Goal: Task Accomplishment & Management: Manage account settings

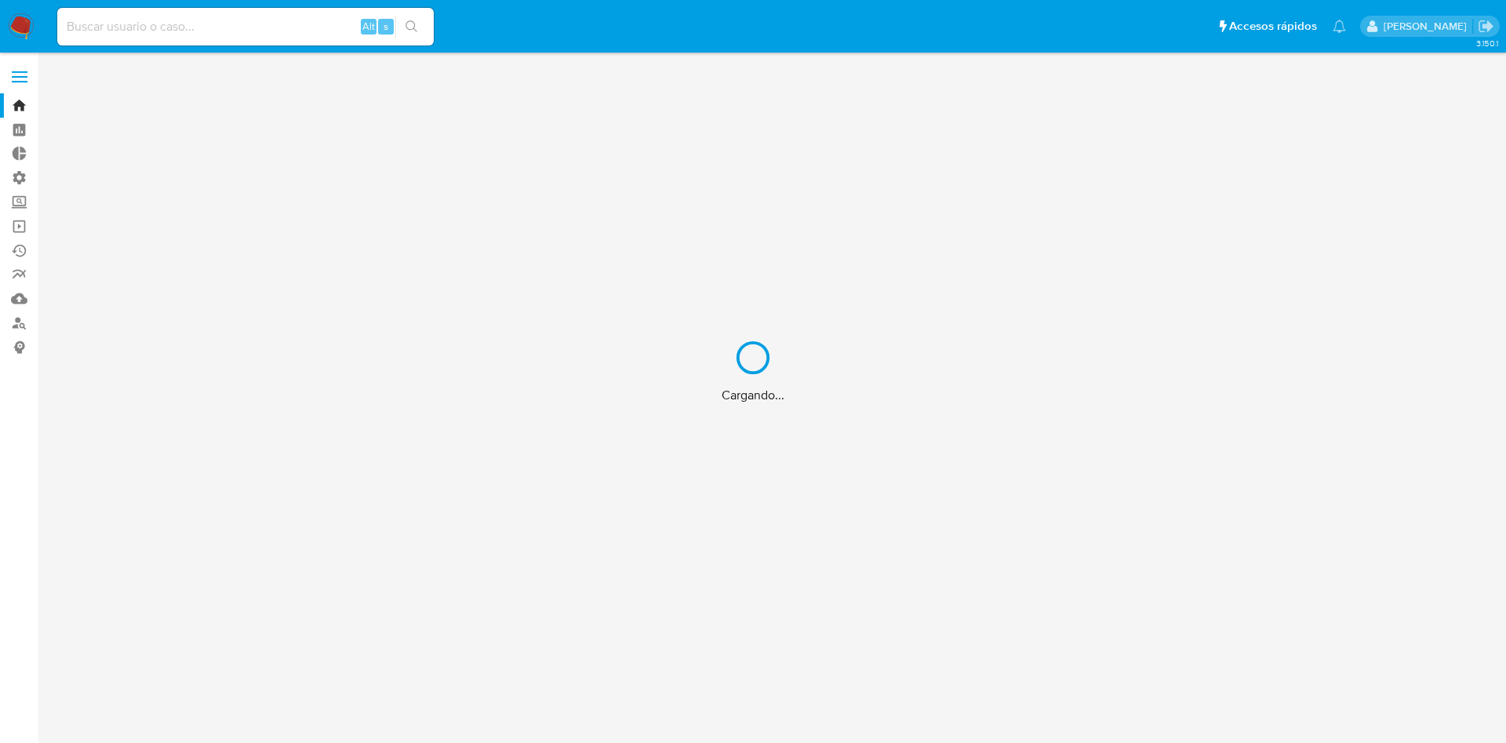
click at [161, 23] on div "Cargando..." at bounding box center [753, 371] width 1506 height 743
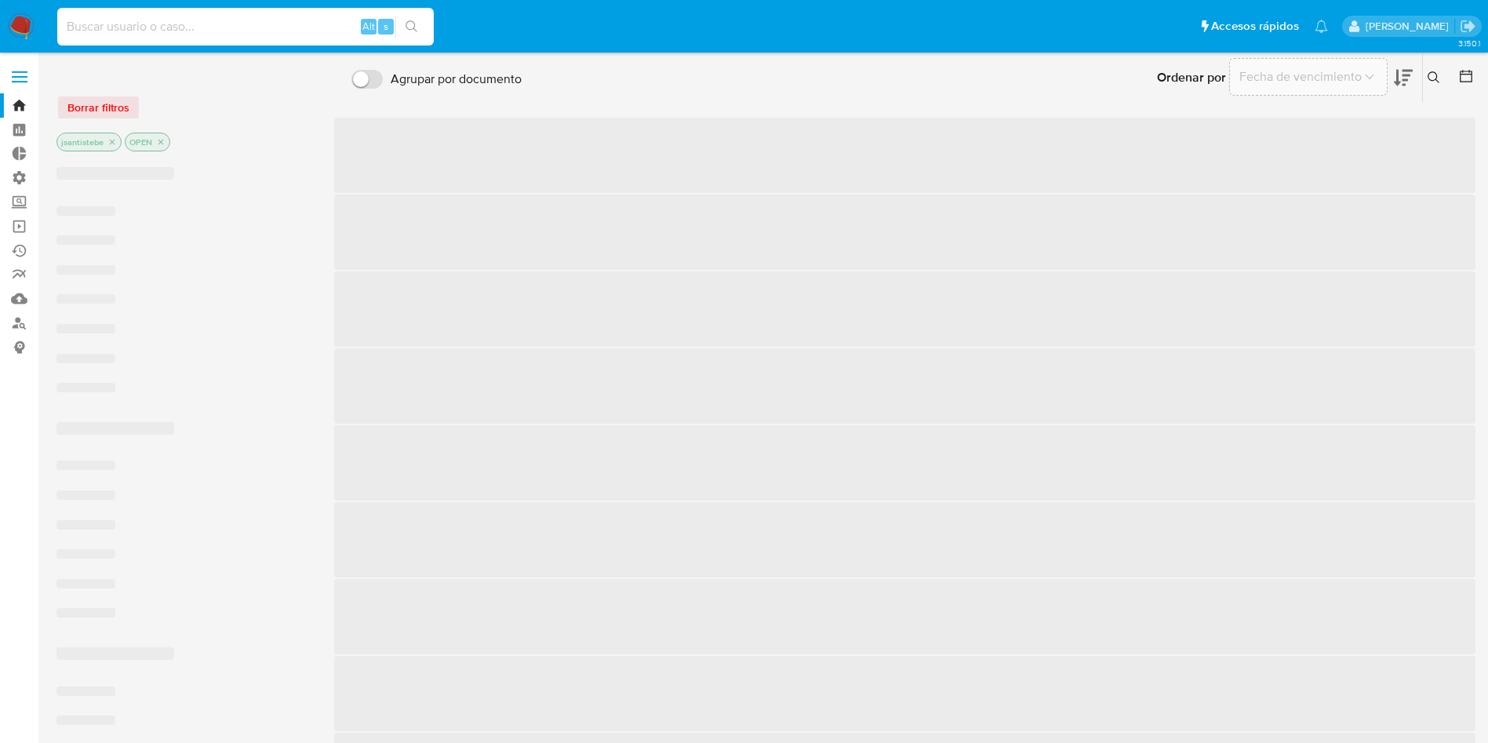
click at [162, 34] on input at bounding box center [245, 26] width 377 height 20
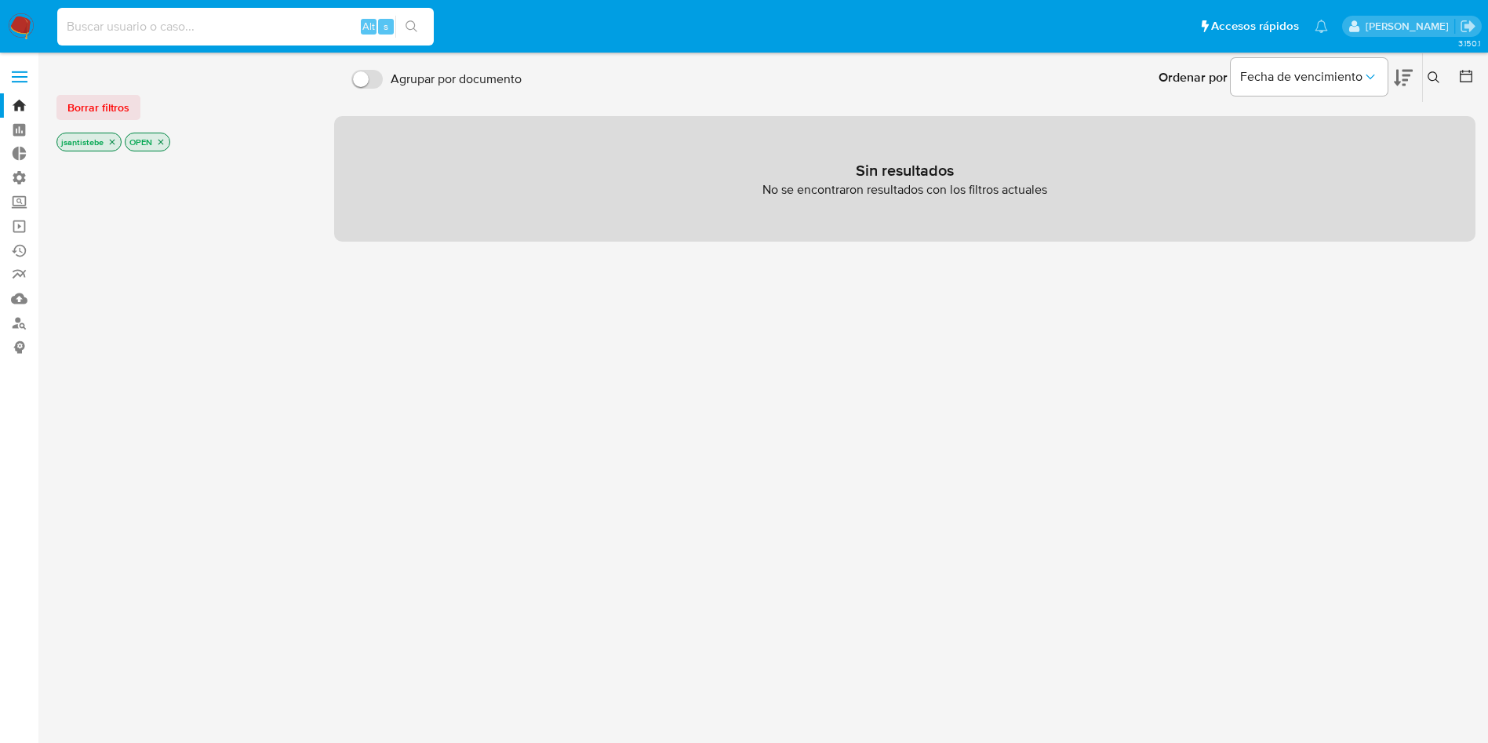
paste input "61999130"
type input "61999130"
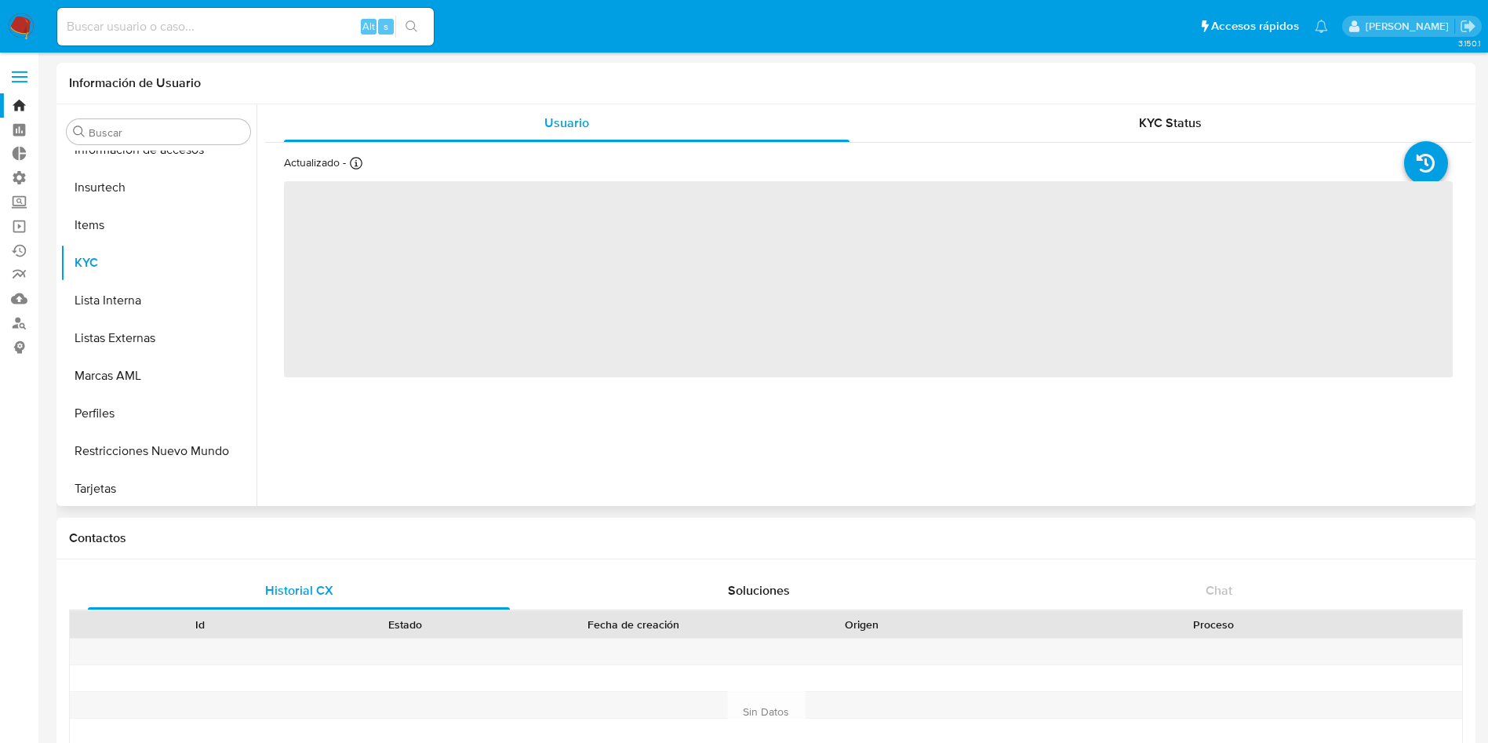
scroll to position [625, 0]
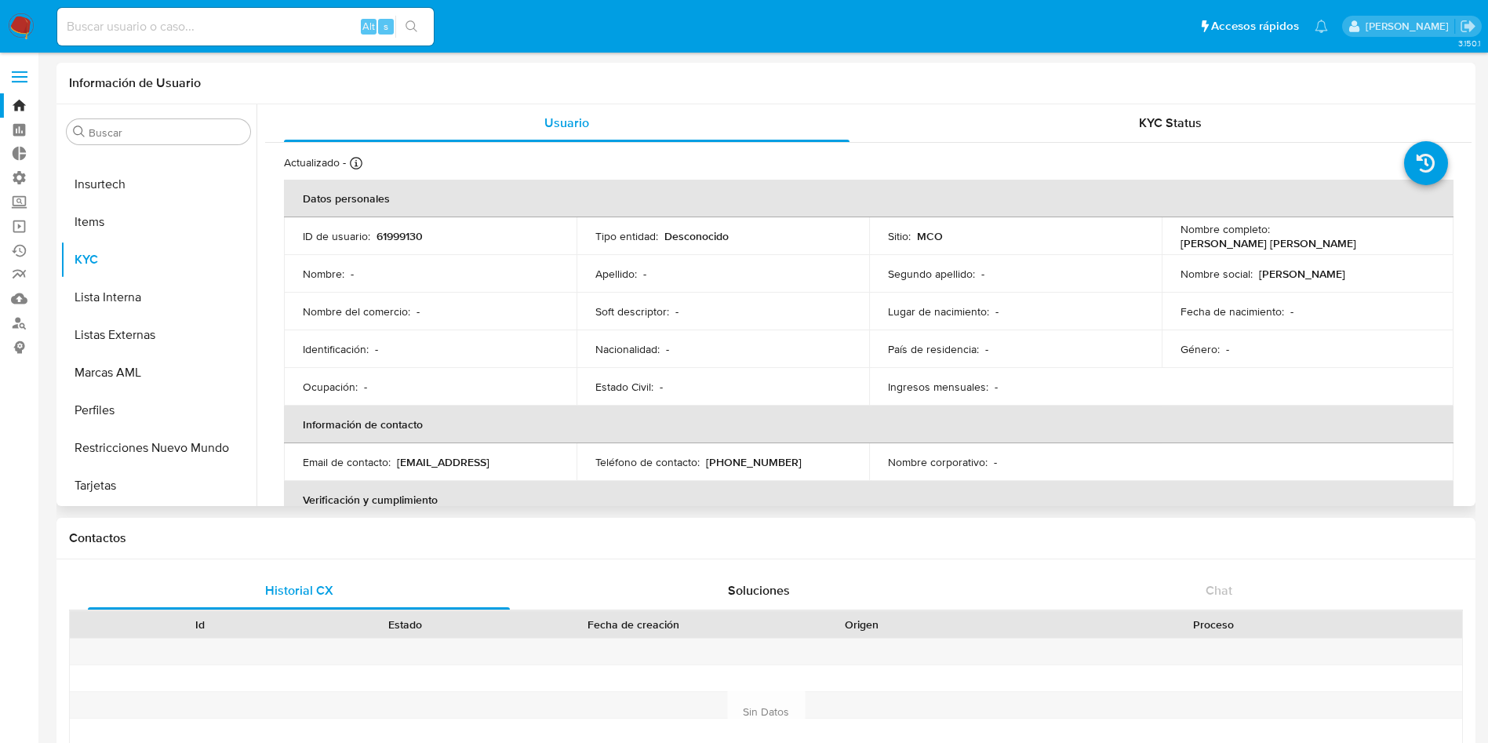
select select "10"
drag, startPoint x: 959, startPoint y: 244, endPoint x: 885, endPoint y: 236, distance: 74.9
click at [885, 236] on td "Sitio : MCO" at bounding box center [1015, 236] width 293 height 38
click at [880, 27] on ul "Pausado Ver notificaciones Alt s Accesos rápidos Presiona las siguientes teclas…" at bounding box center [692, 25] width 1287 height 39
click at [216, 31] on input at bounding box center [245, 26] width 377 height 20
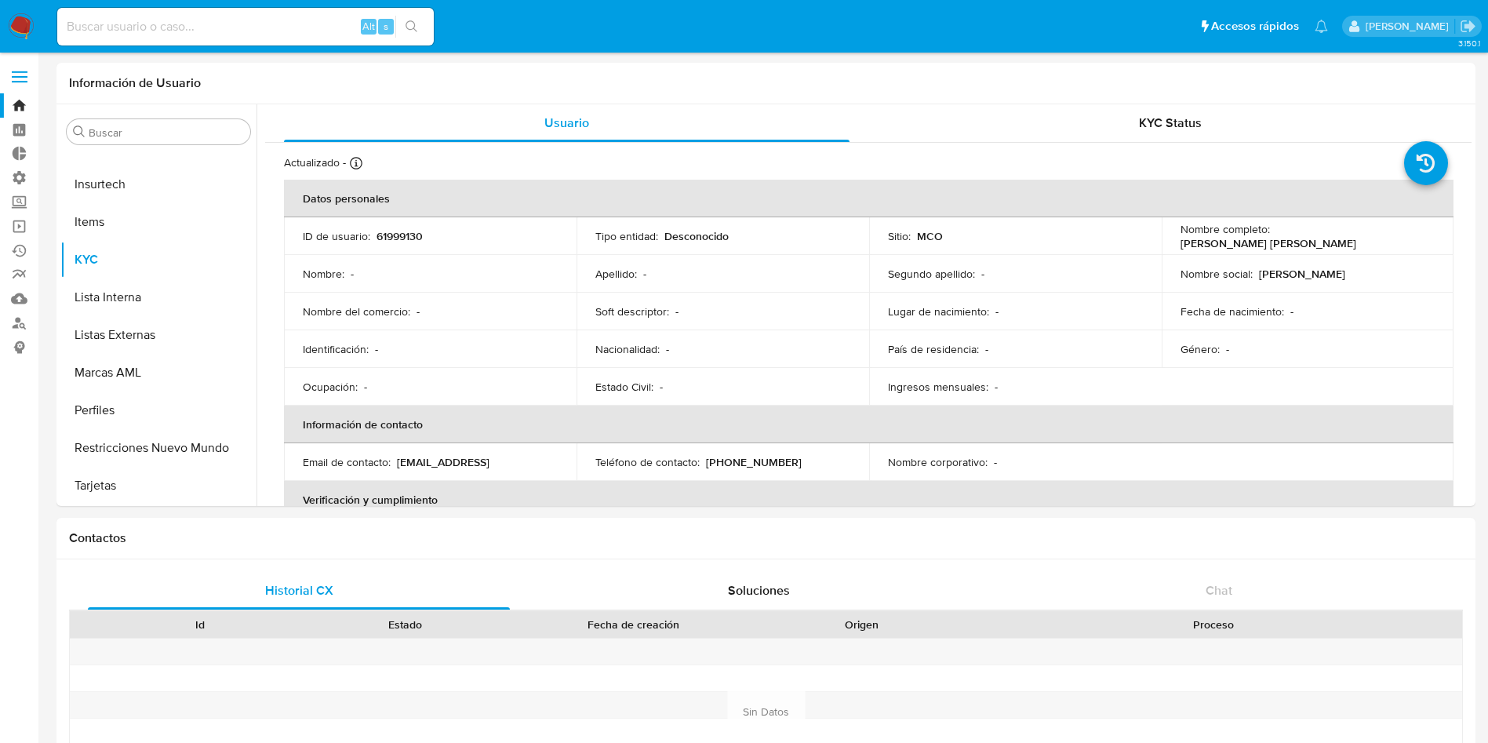
paste input "61999130"
drag, startPoint x: 194, startPoint y: 27, endPoint x: 240, endPoint y: 25, distance: 46.3
click at [0, 13] on nav "Pausado Ver notificaciones 61999130 Alt s Accesos rápidos Presiona las siguient…" at bounding box center [744, 26] width 1488 height 53
paste input "225012"
type input "61225012"
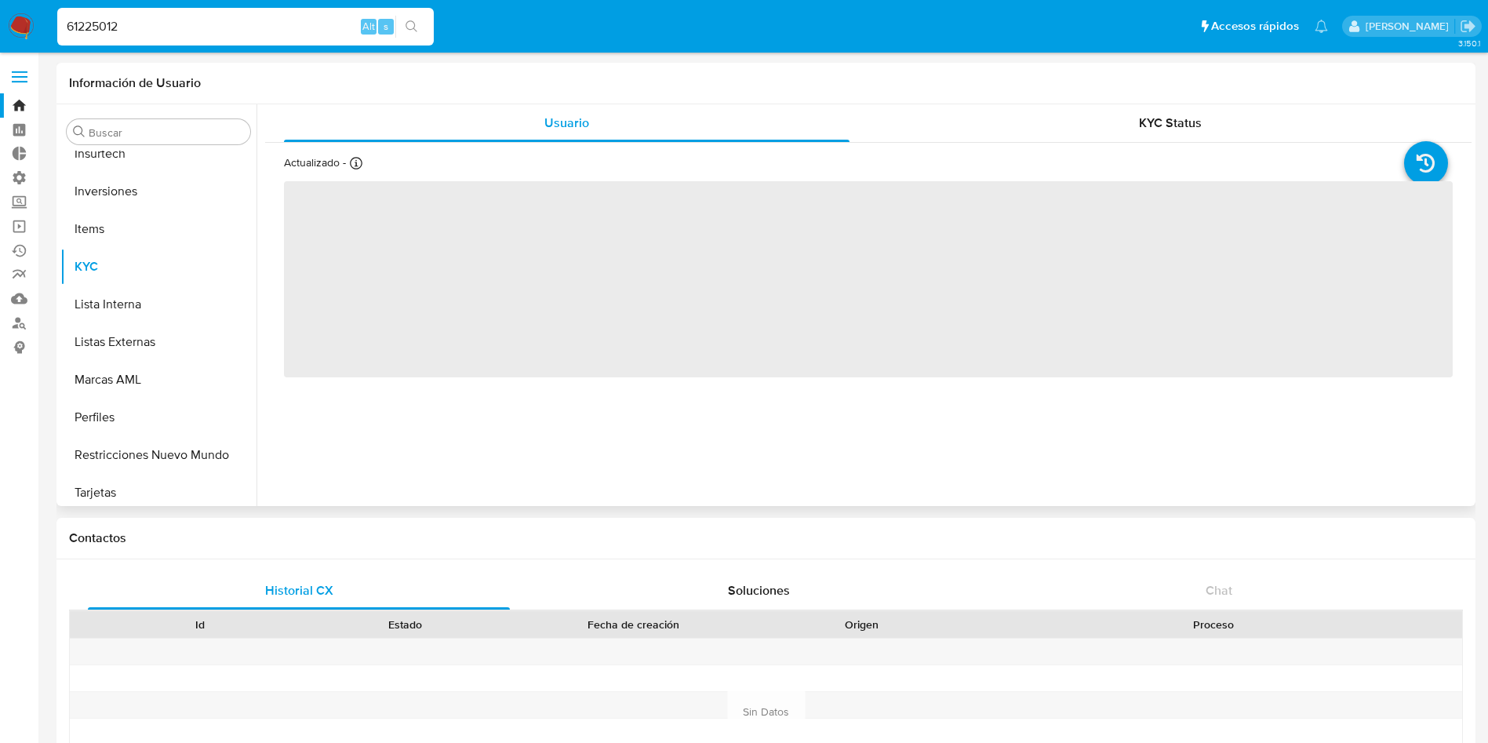
scroll to position [701, 0]
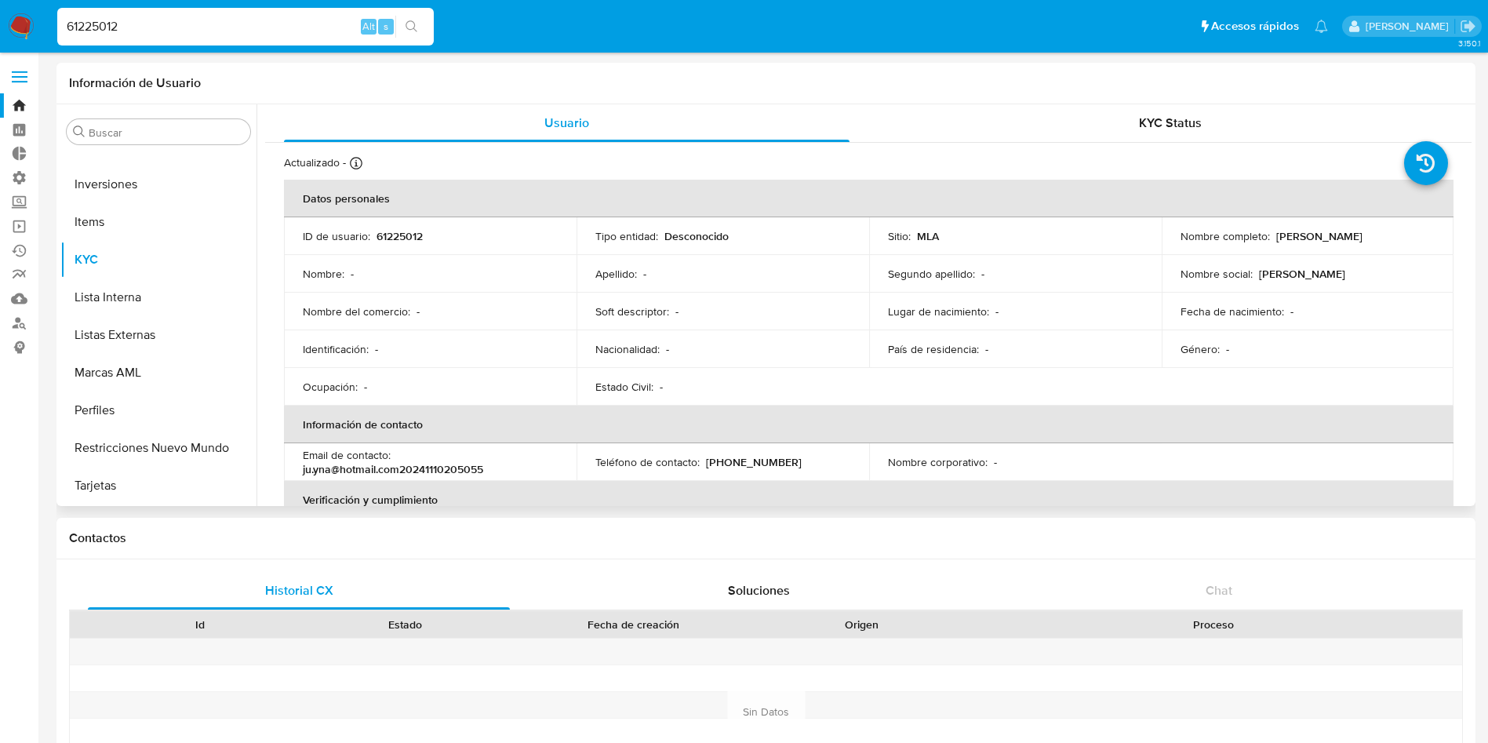
select select "10"
drag, startPoint x: 949, startPoint y: 237, endPoint x: 869, endPoint y: 240, distance: 80.1
click at [873, 240] on td "Sitio : MLA" at bounding box center [1015, 236] width 293 height 38
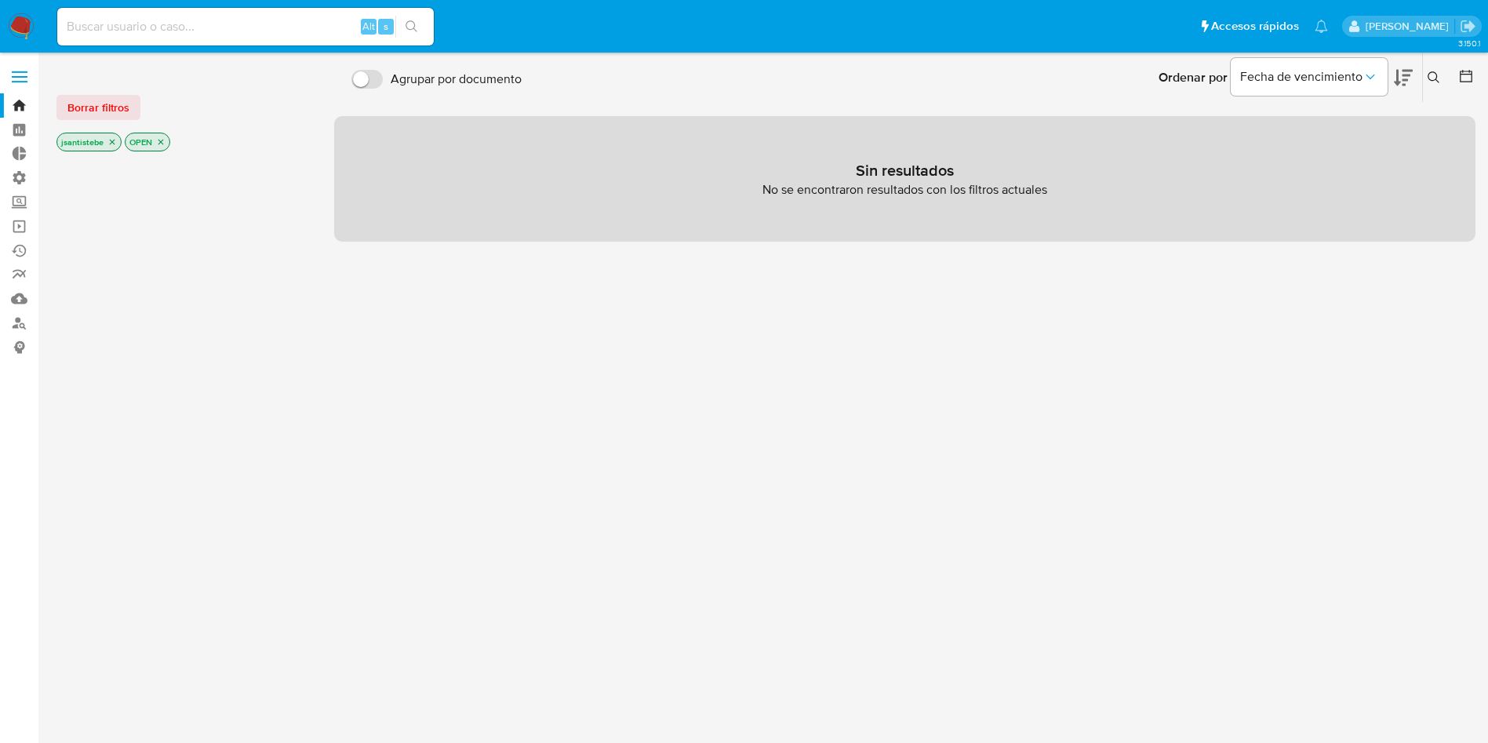
click at [16, 77] on span at bounding box center [20, 77] width 16 height 2
click at [0, 0] on input "checkbox" at bounding box center [0, 0] width 0 height 0
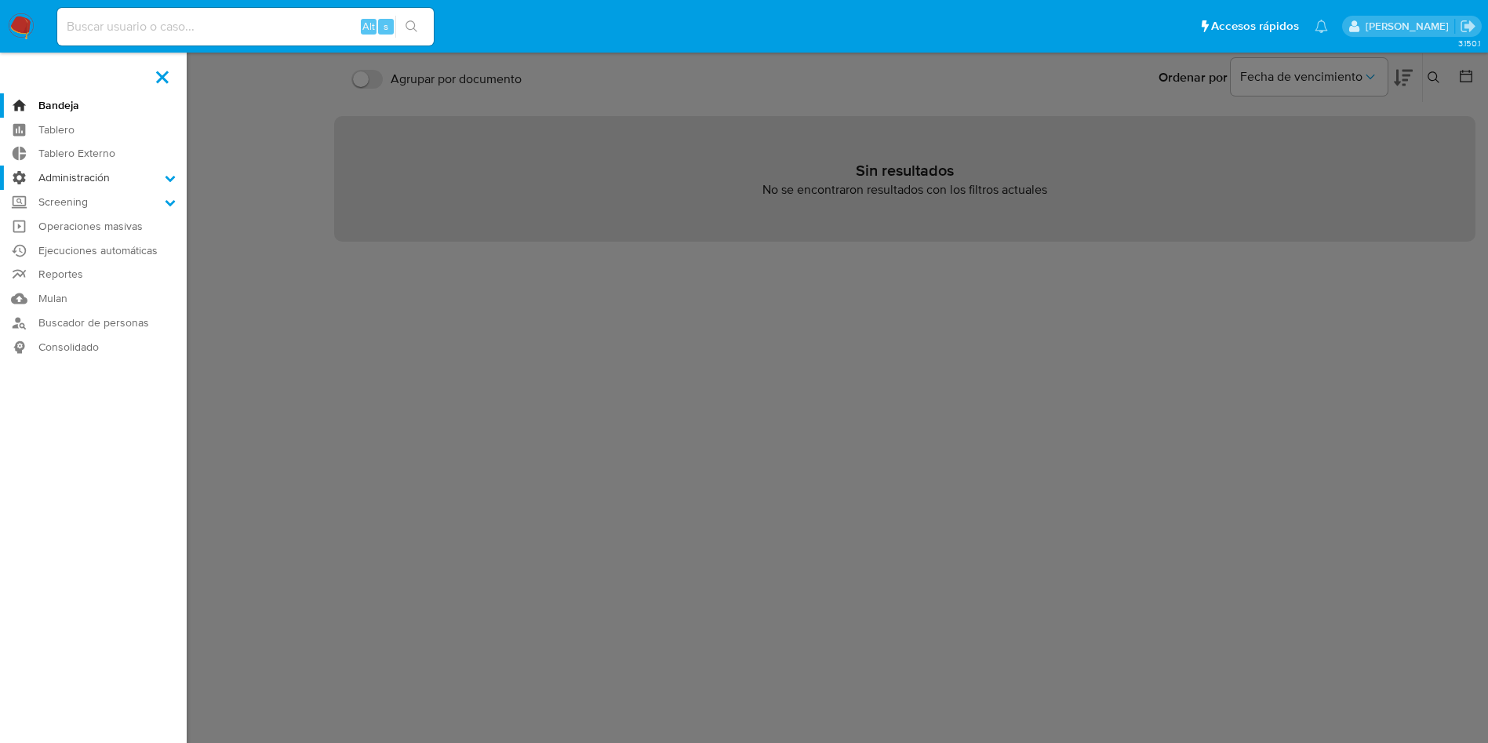
click at [91, 181] on label "Administración" at bounding box center [93, 178] width 187 height 24
click at [0, 0] on input "Administración" at bounding box center [0, 0] width 0 height 0
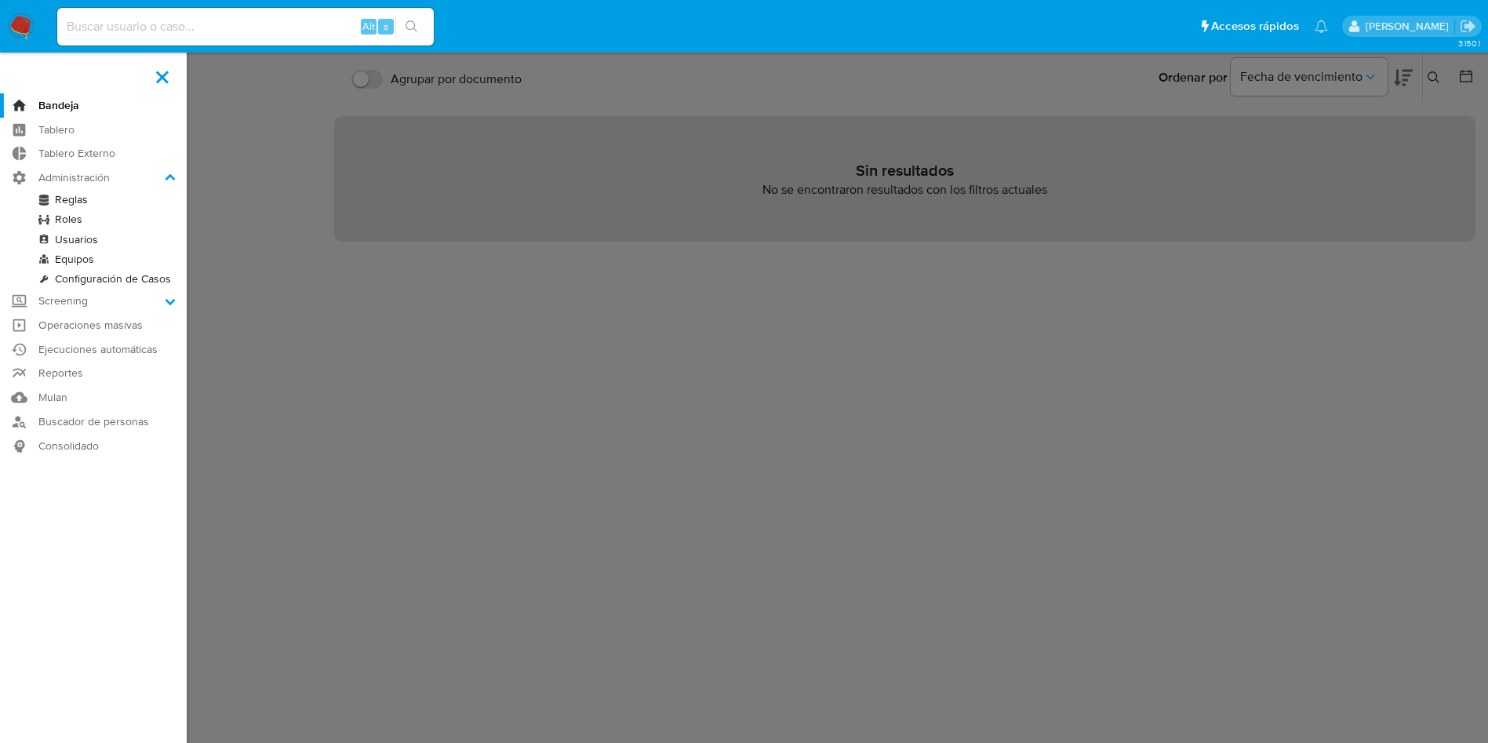
click at [78, 190] on link "Reglas" at bounding box center [93, 200] width 187 height 20
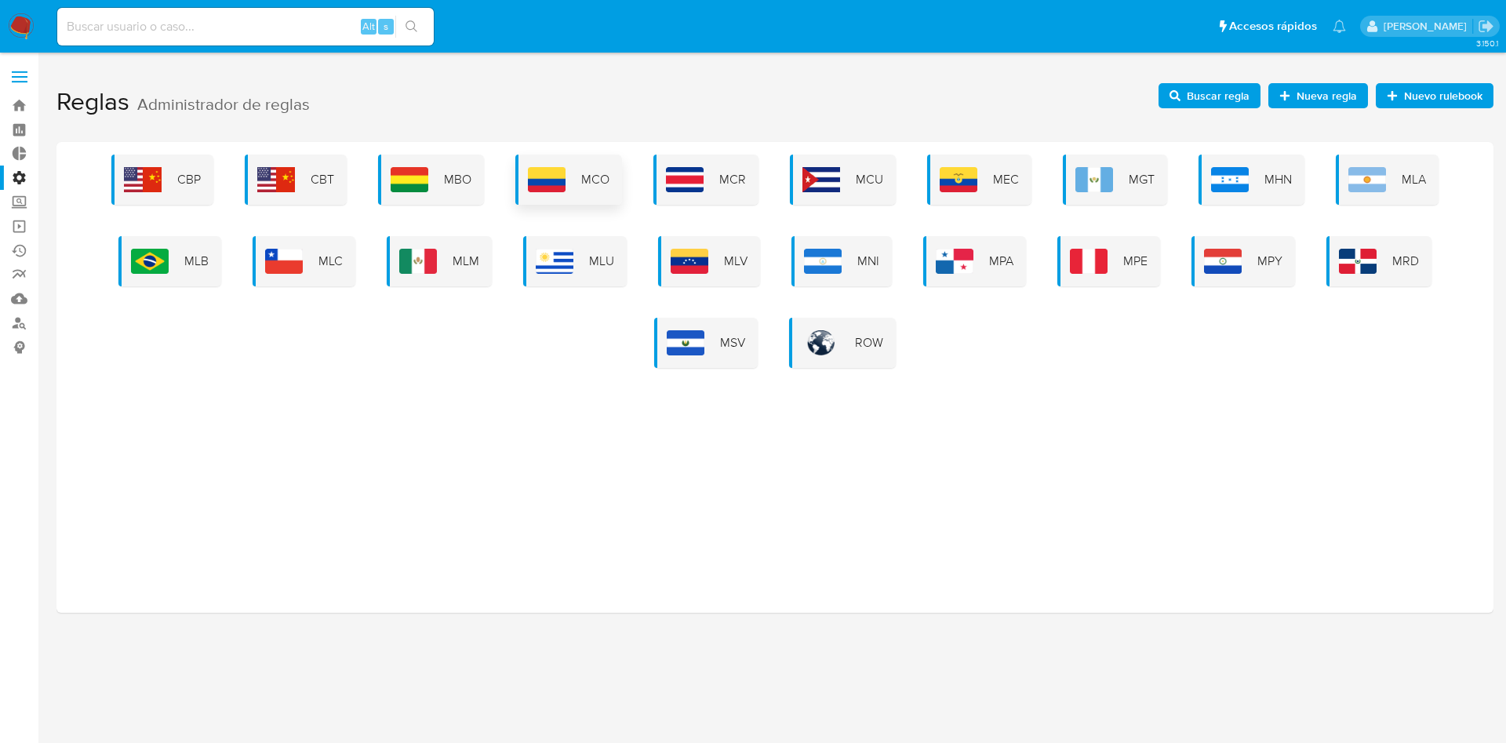
click at [585, 174] on span "MCO" at bounding box center [595, 179] width 28 height 17
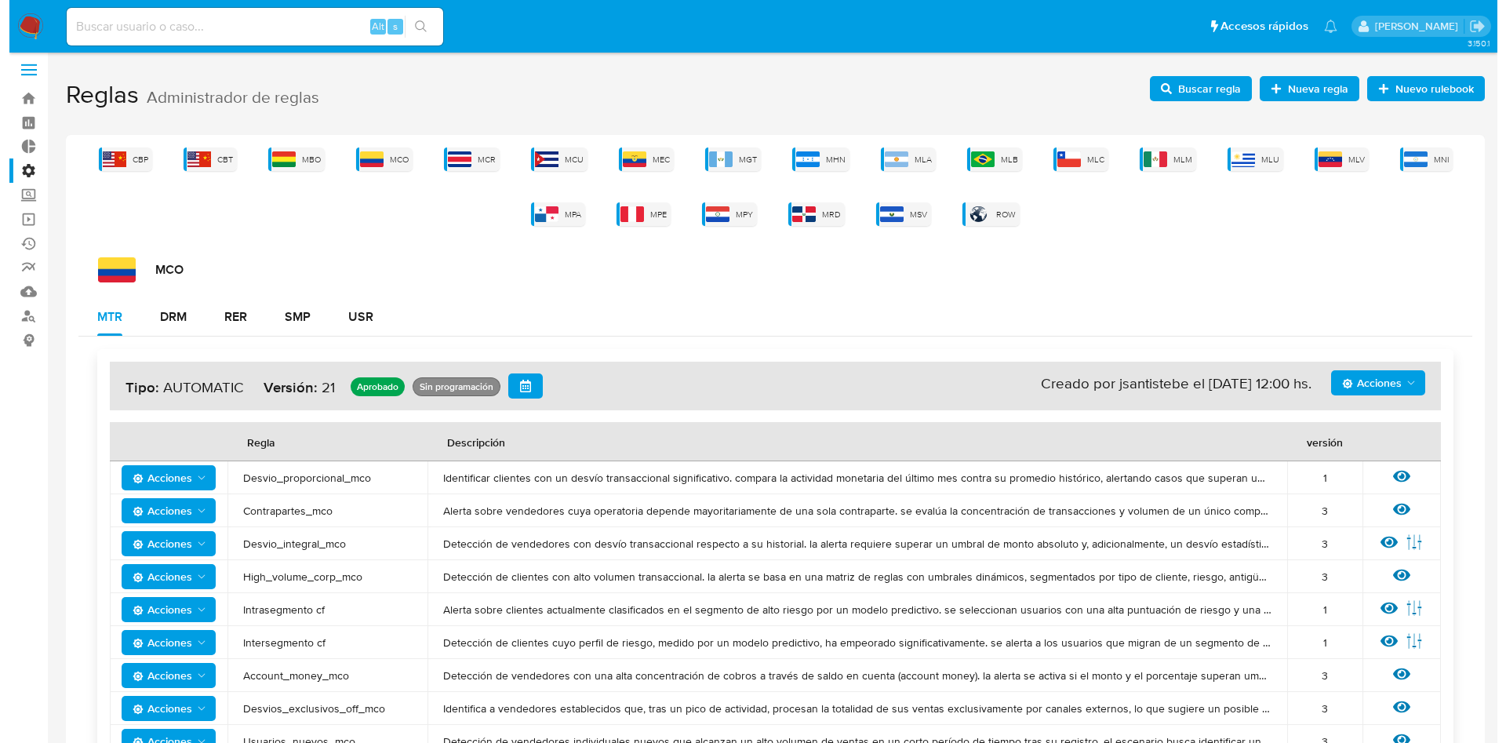
scroll to position [136, 0]
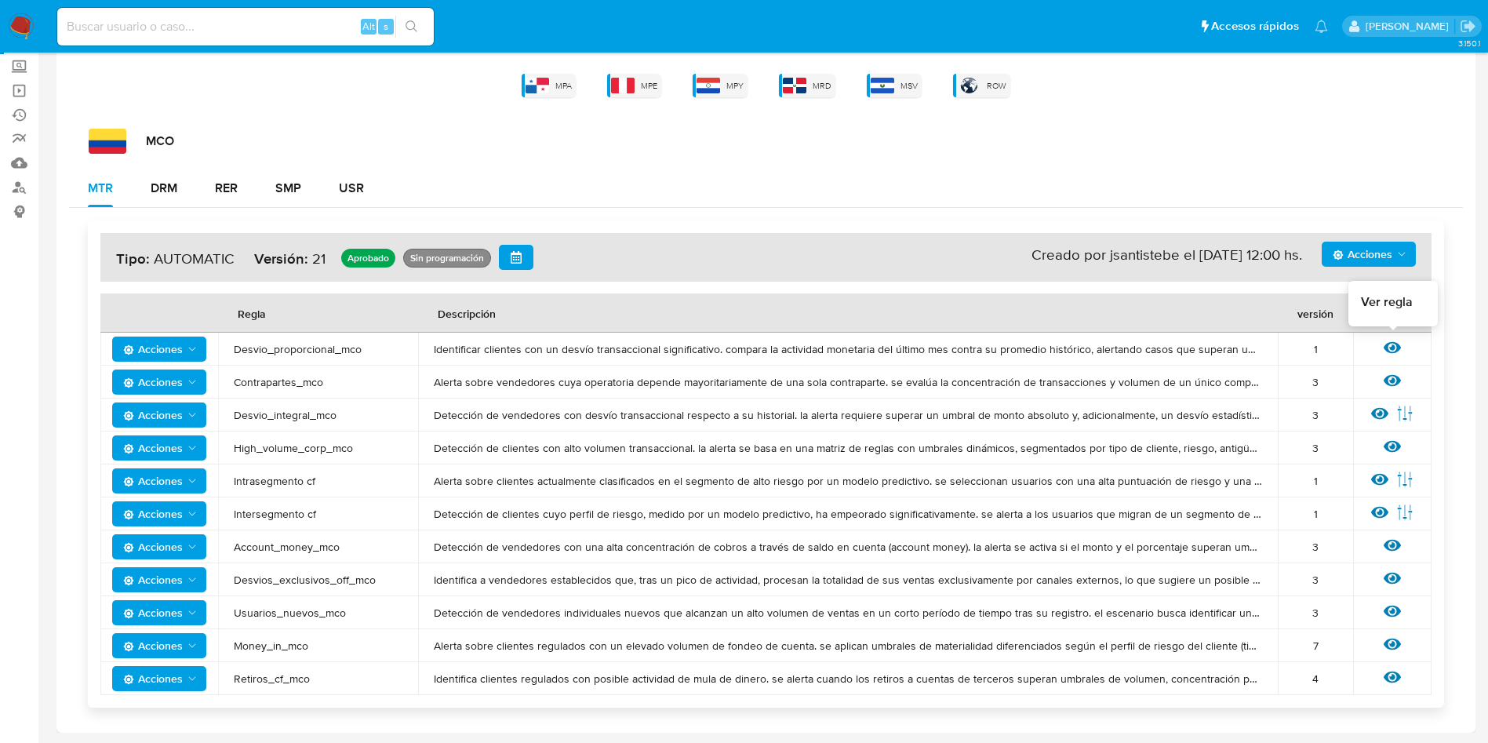
click at [1399, 356] on div at bounding box center [1392, 349] width 17 height 20
click at [1395, 351] on icon at bounding box center [1392, 348] width 17 height 12
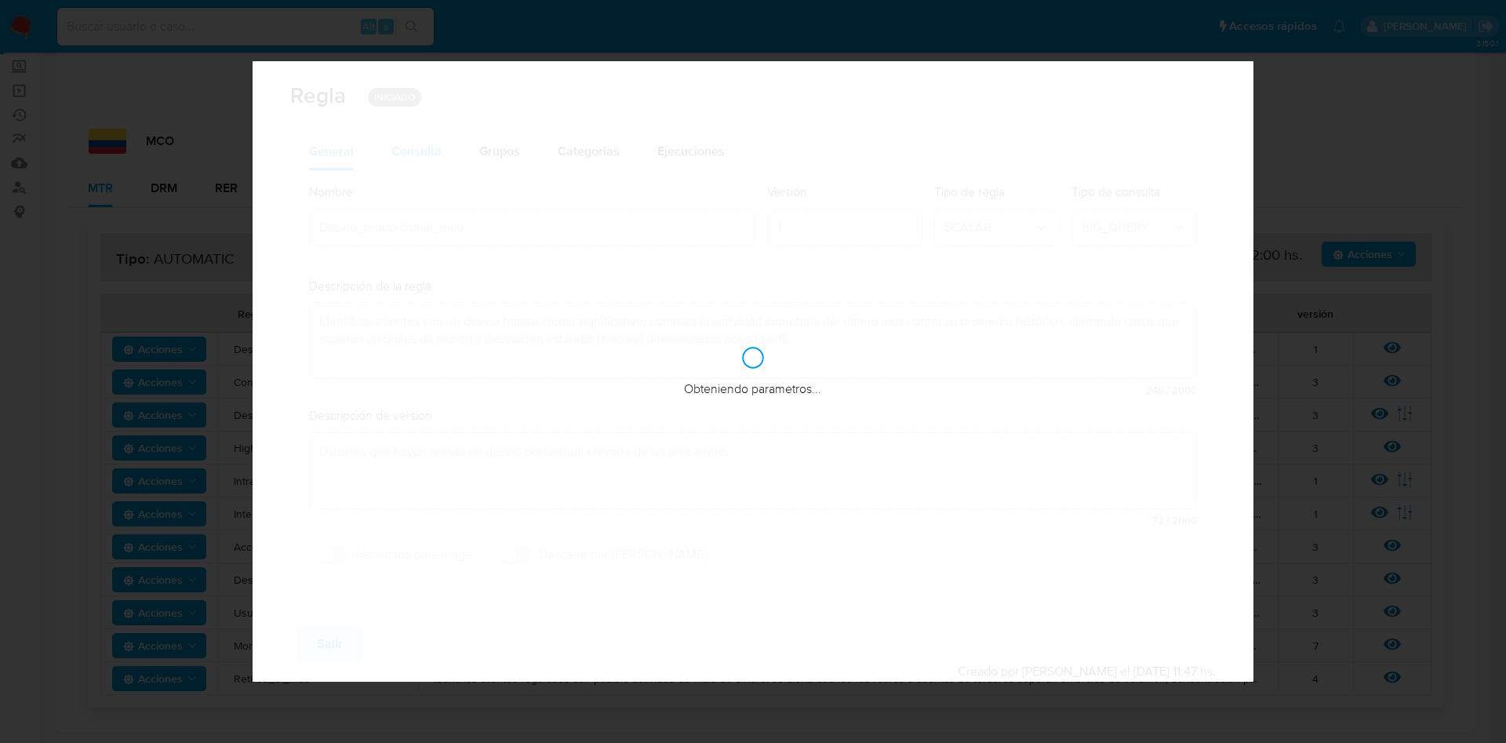
click at [413, 153] on span "Consulta" at bounding box center [416, 151] width 50 height 18
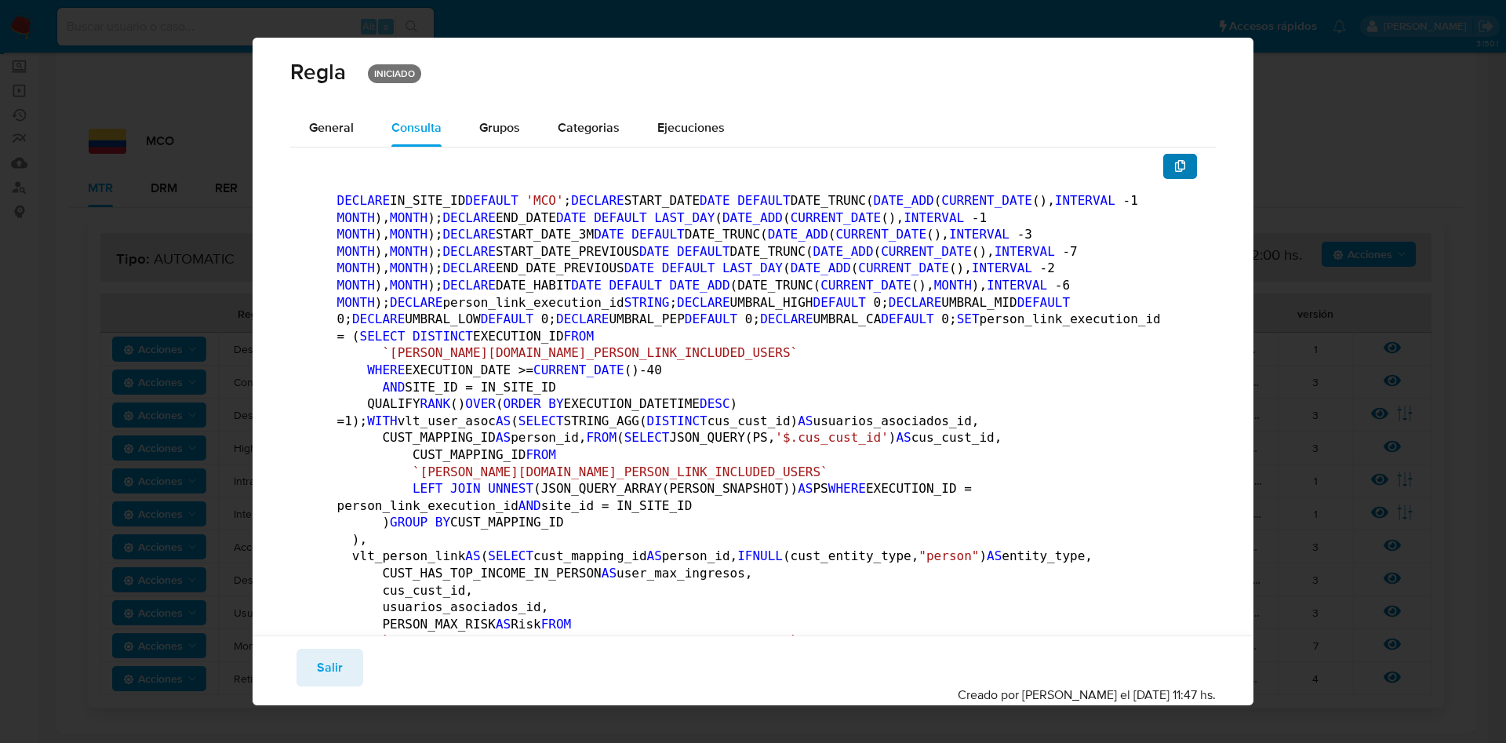
click at [1174, 168] on button "button" at bounding box center [1180, 166] width 35 height 25
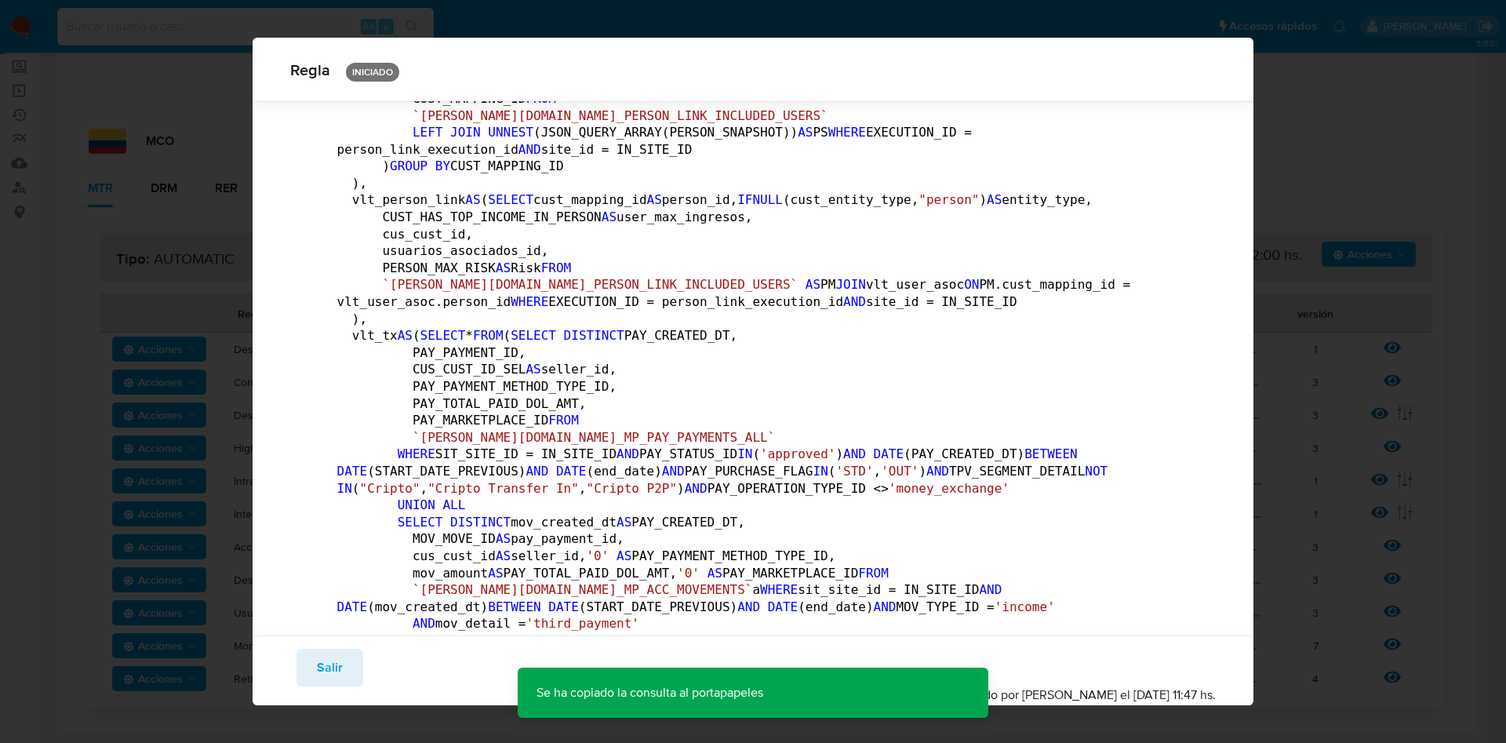
scroll to position [463, 0]
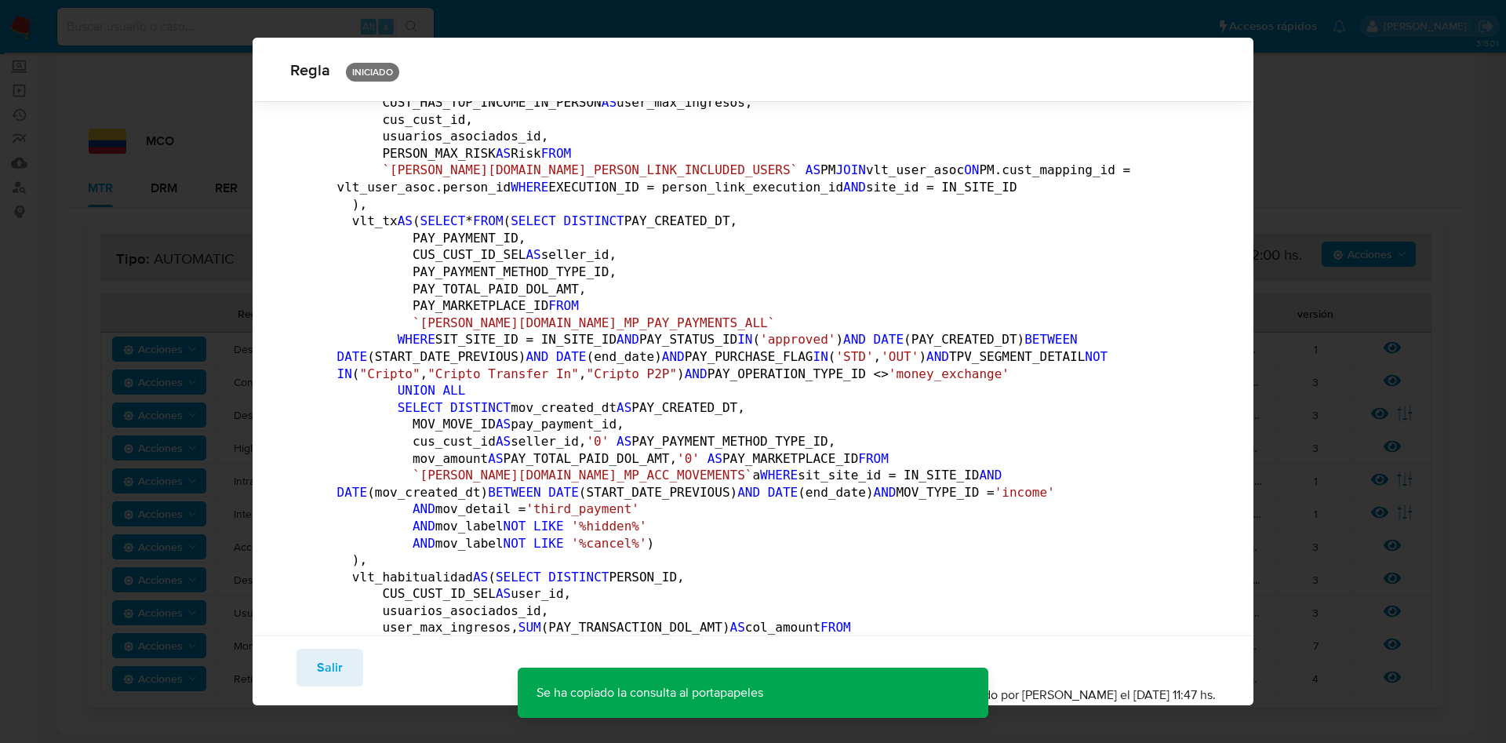
click at [319, 655] on span "Salir" at bounding box center [330, 667] width 26 height 35
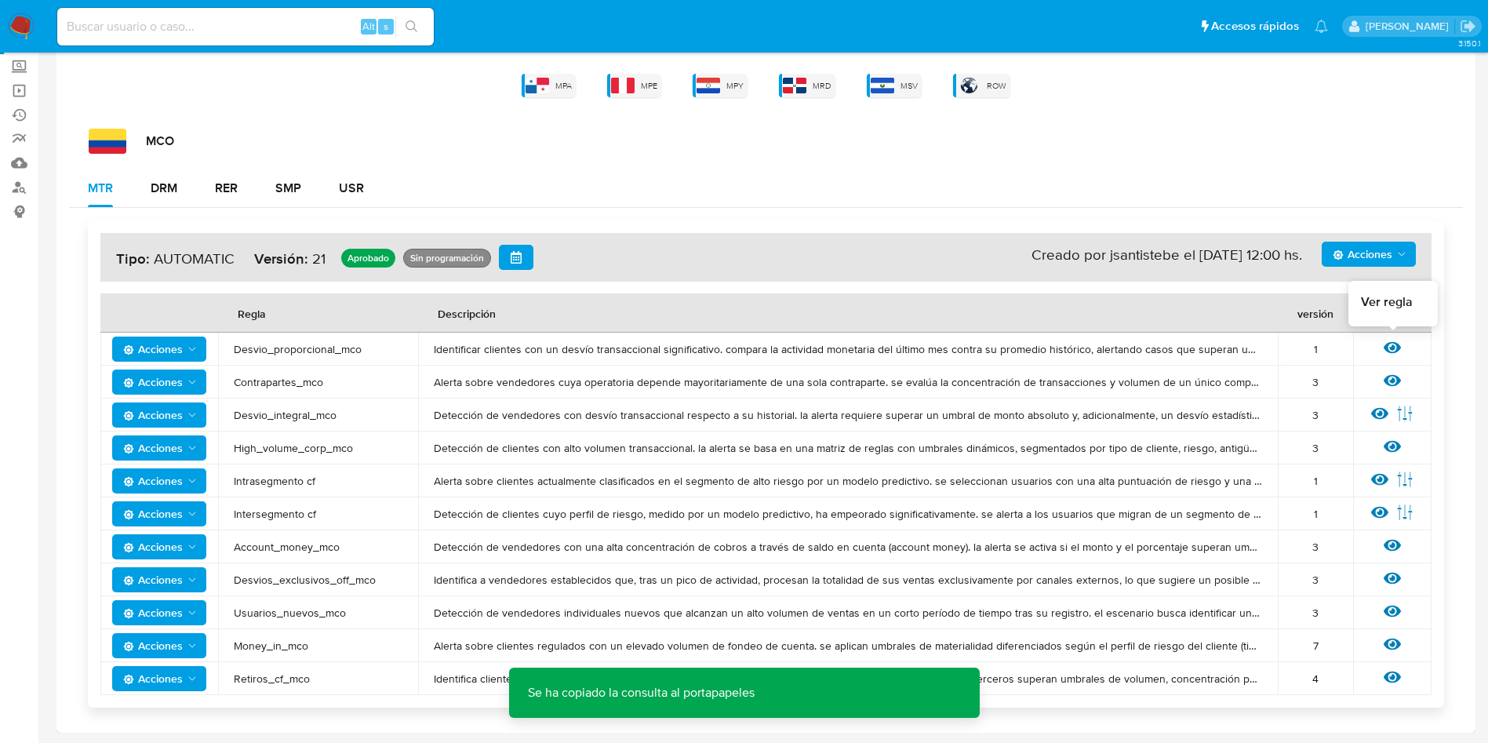
click at [1394, 343] on icon at bounding box center [1392, 348] width 17 height 12
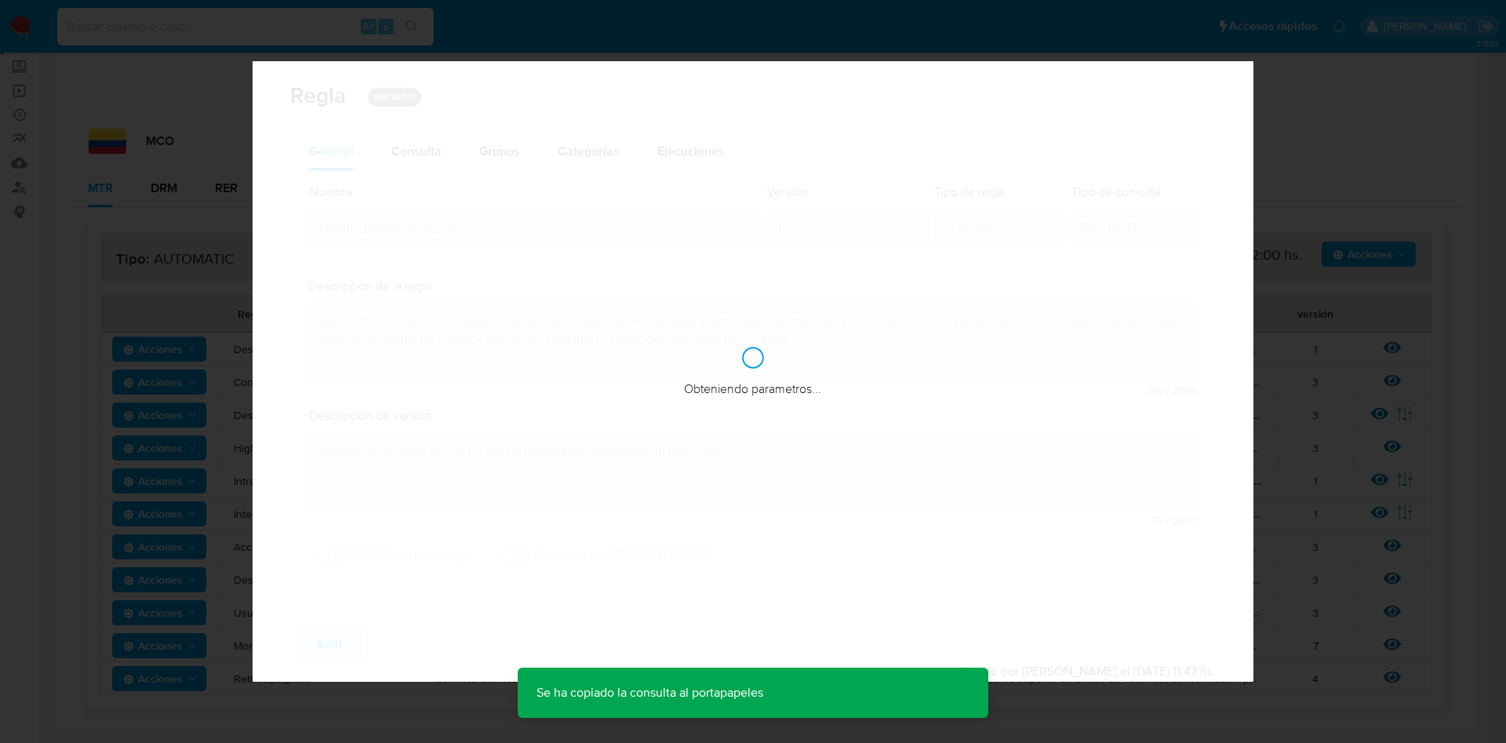
click at [428, 157] on div "Obteniendo parametros..." at bounding box center [754, 371] width 1002 height 621
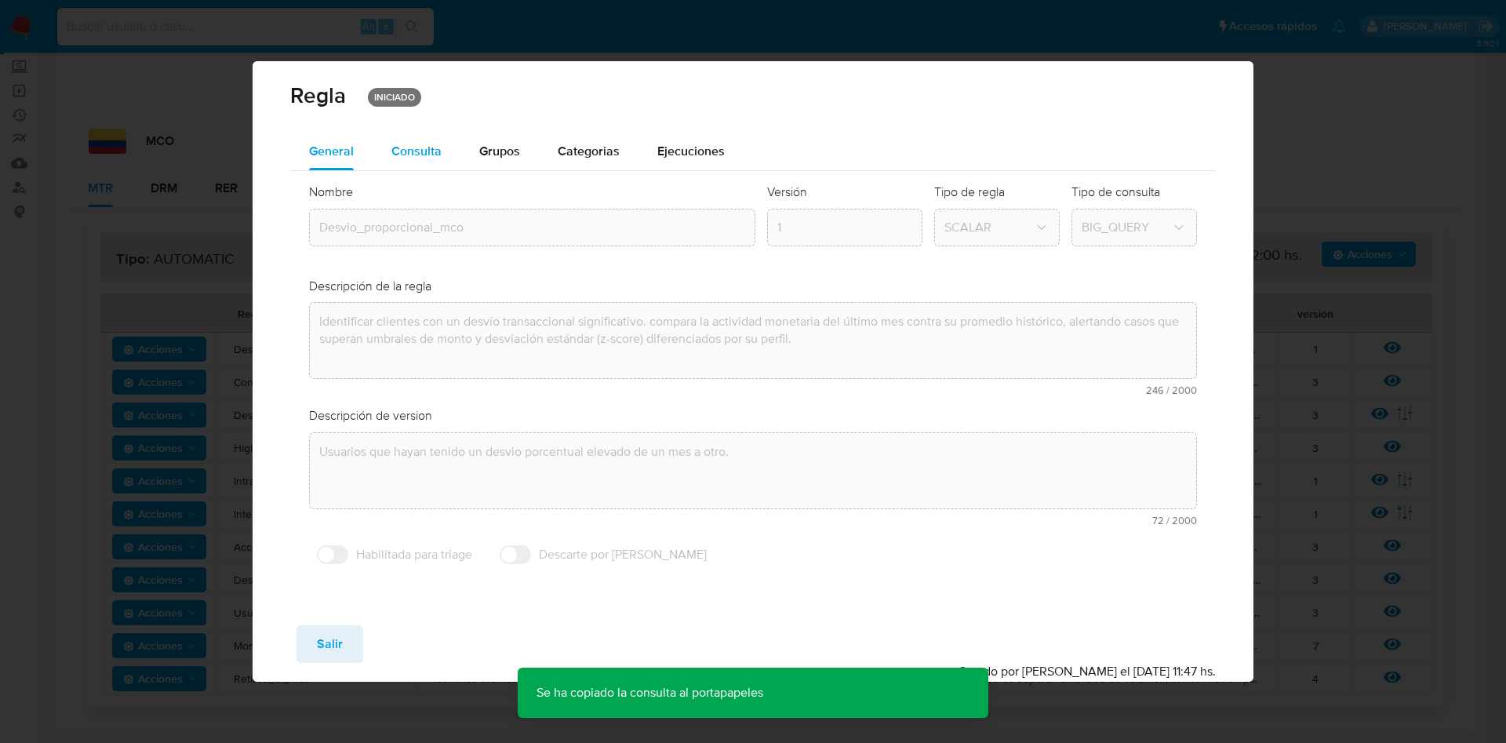
click at [413, 151] on span "Consulta" at bounding box center [416, 151] width 50 height 18
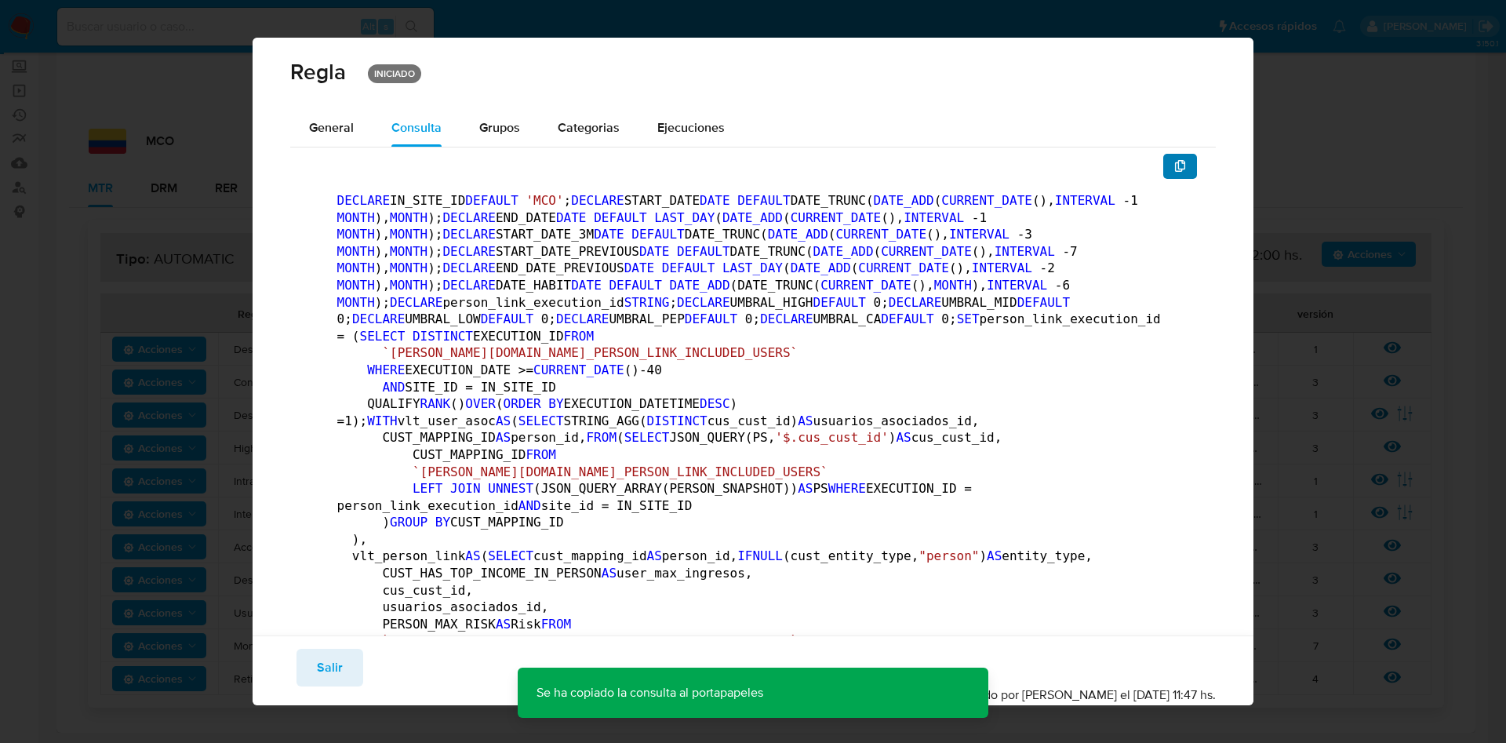
click at [1175, 171] on icon "button" at bounding box center [1180, 166] width 11 height 13
